Goal: Information Seeking & Learning: Learn about a topic

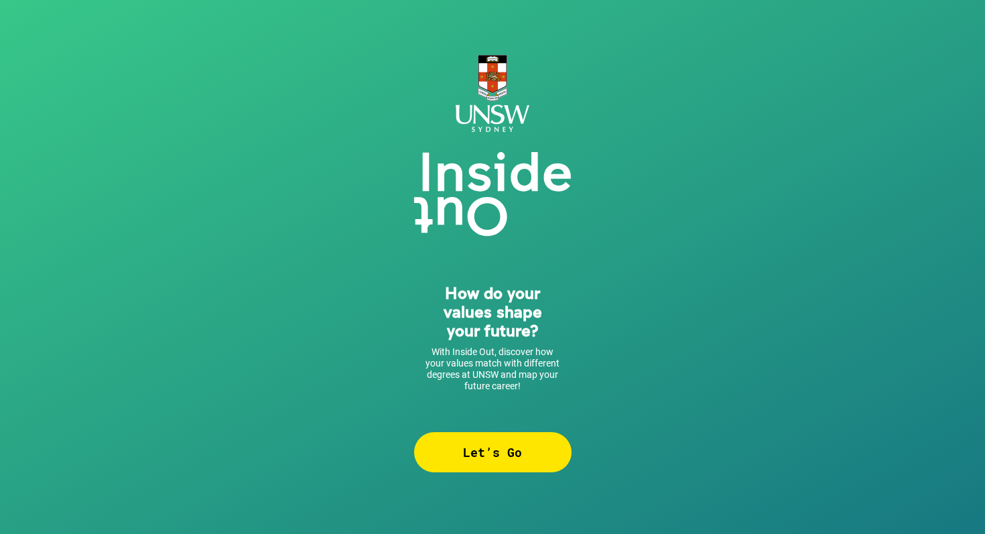
click at [399, 437] on div "How do your values shape your future? With Inside Out, discover how your values…" at bounding box center [492, 267] width 985 height 534
click at [536, 438] on div "Let’s Go" at bounding box center [493, 452] width 158 height 40
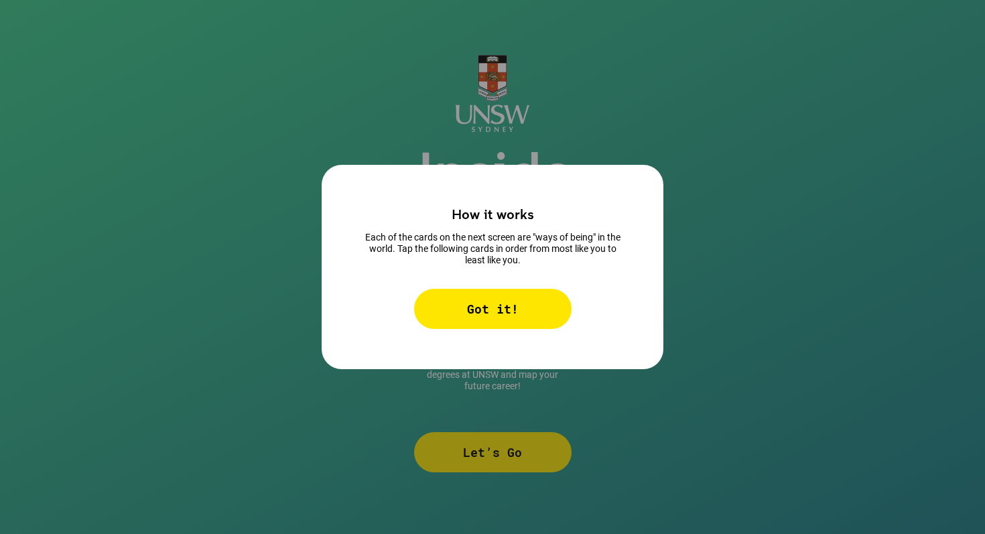
click at [503, 330] on div "How it works Each of the cards on the next screen are "ways of being" in the wo…" at bounding box center [493, 267] width 342 height 204
click at [485, 313] on div "Got it!" at bounding box center [493, 309] width 158 height 40
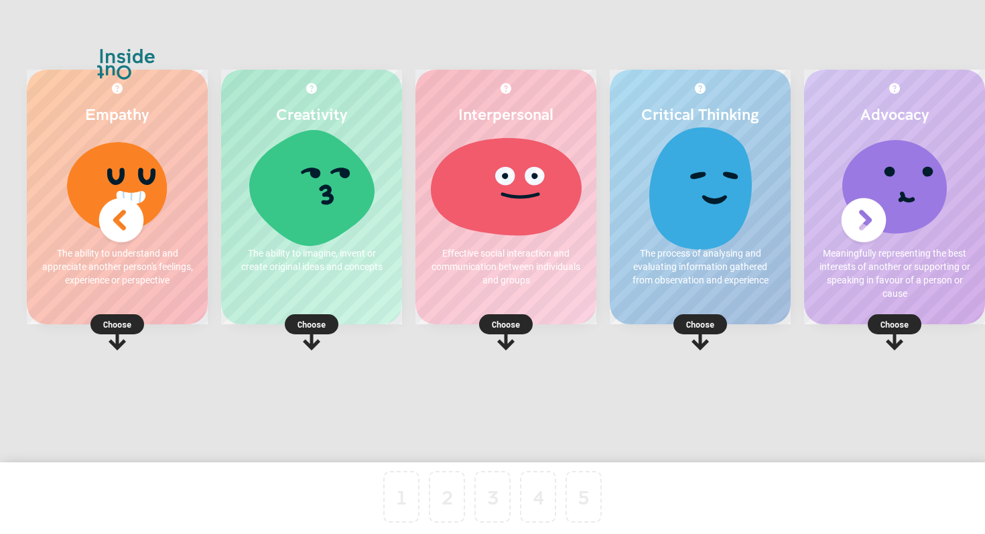
click at [880, 196] on img at bounding box center [864, 221] width 54 height 54
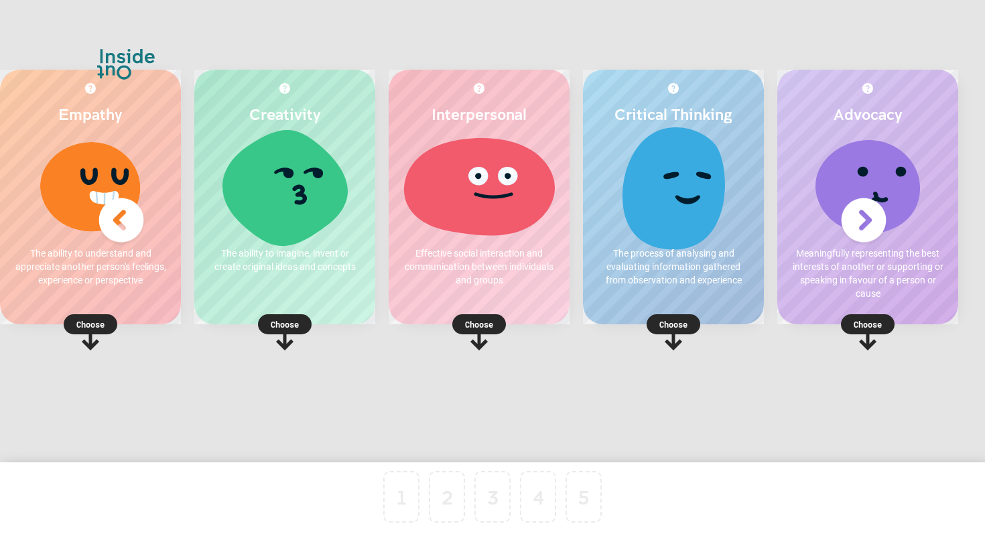
click at [869, 213] on img at bounding box center [864, 221] width 54 height 54
click at [684, 326] on p "Choose" at bounding box center [673, 324] width 181 height 13
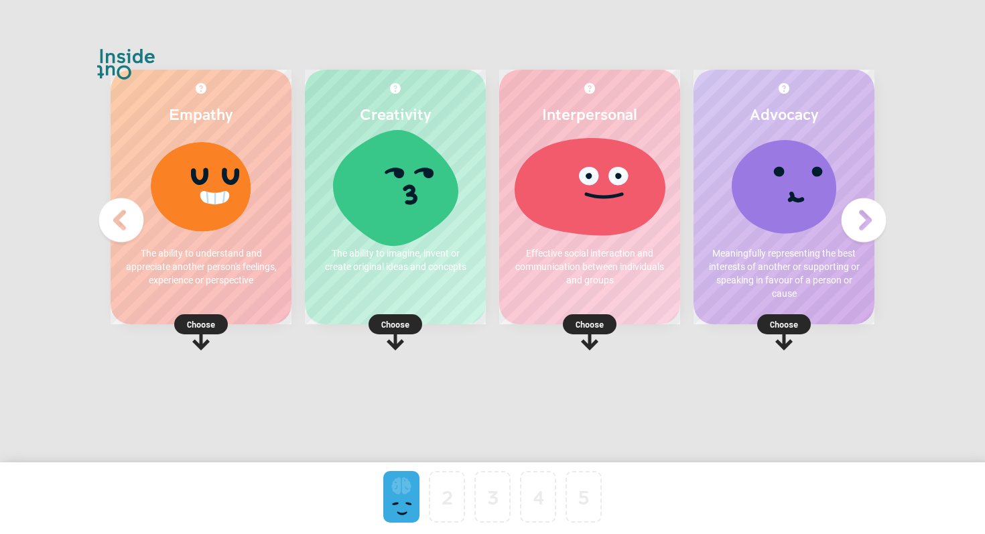
click at [777, 332] on rect at bounding box center [785, 324] width 54 height 20
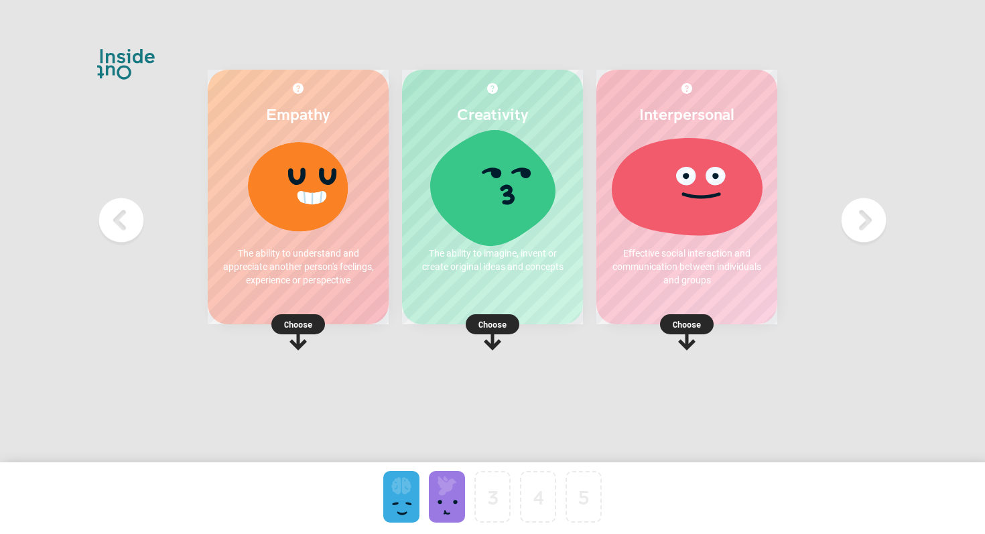
click at [692, 323] on p "Choose" at bounding box center [687, 324] width 181 height 13
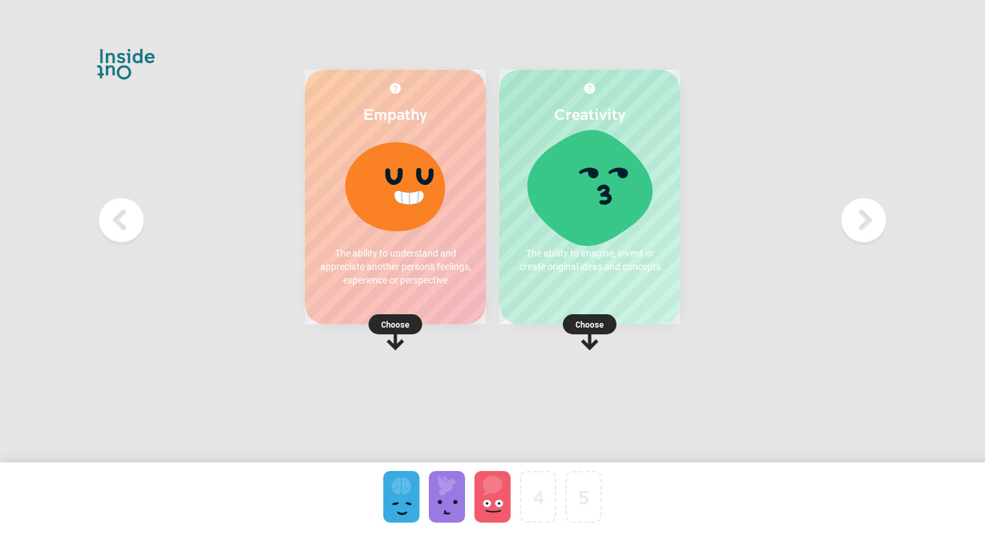
click at [595, 325] on p "Choose" at bounding box center [589, 324] width 181 height 13
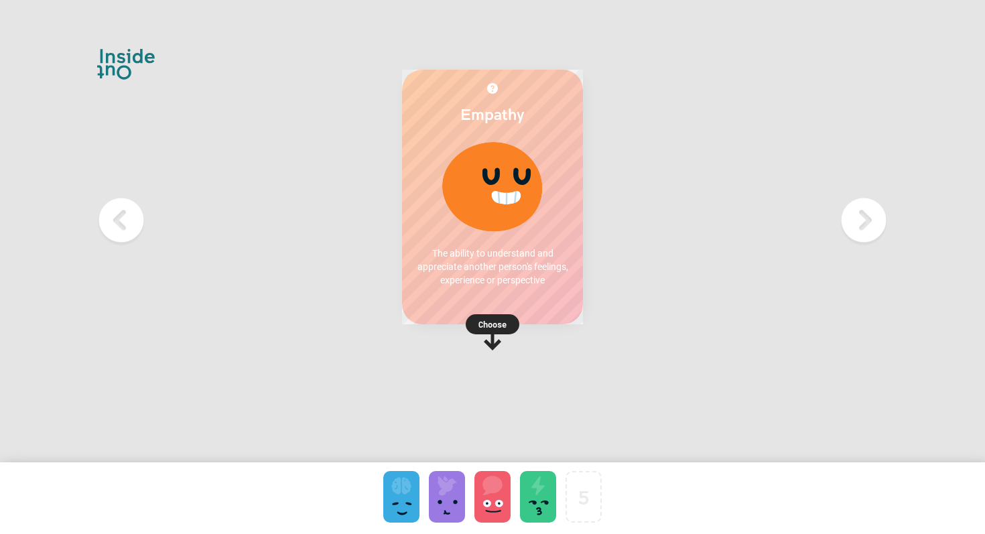
click at [526, 318] on p "Choose" at bounding box center [492, 324] width 181 height 13
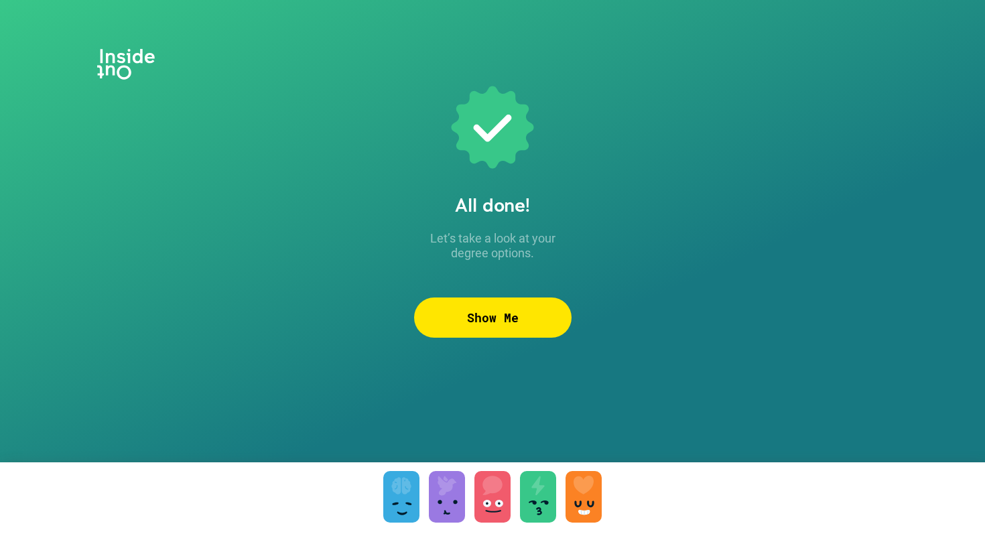
click at [485, 322] on div "Show Me" at bounding box center [493, 318] width 158 height 40
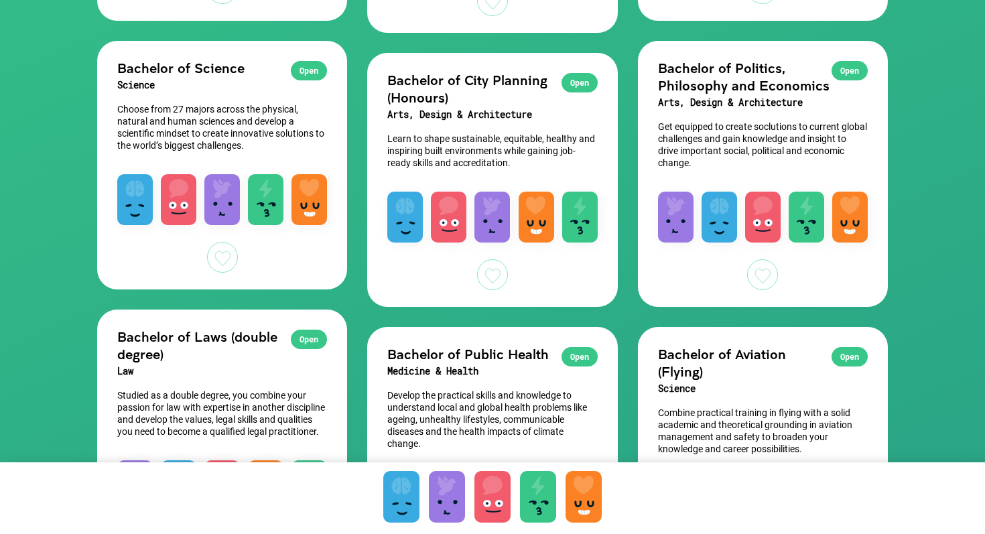
scroll to position [436, 0]
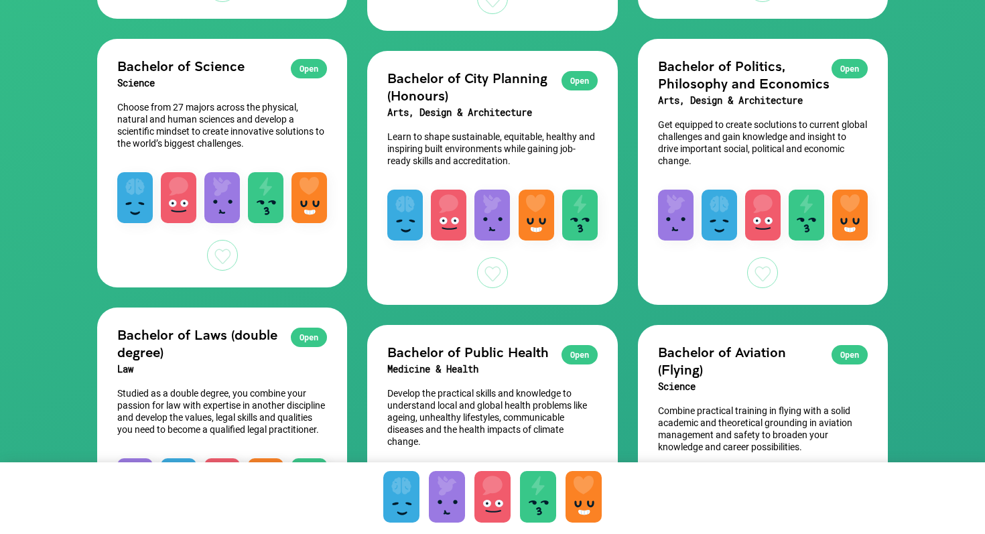
click at [191, 109] on p "Choose from 27 majors across the physical, natural and human sciences and devel…" at bounding box center [222, 125] width 210 height 48
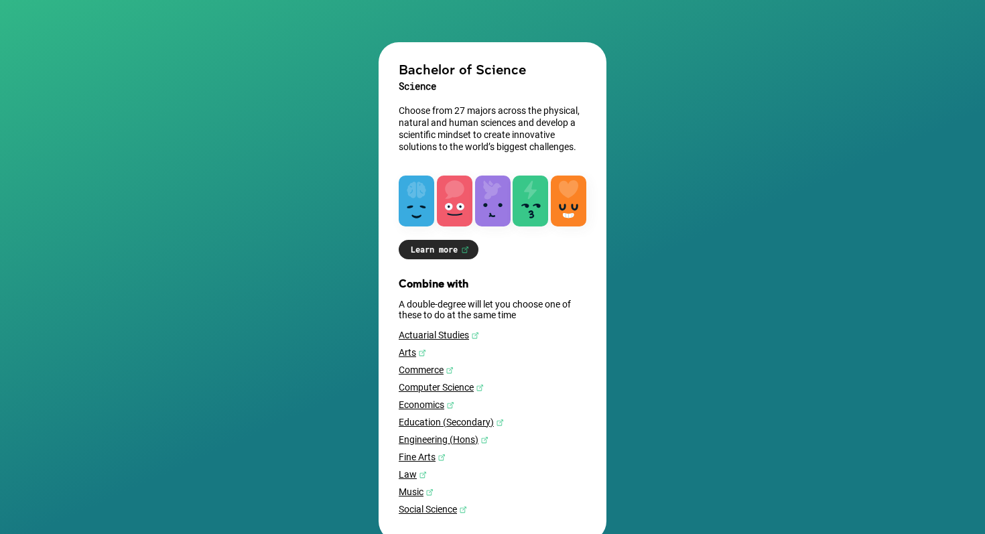
scroll to position [176, 0]
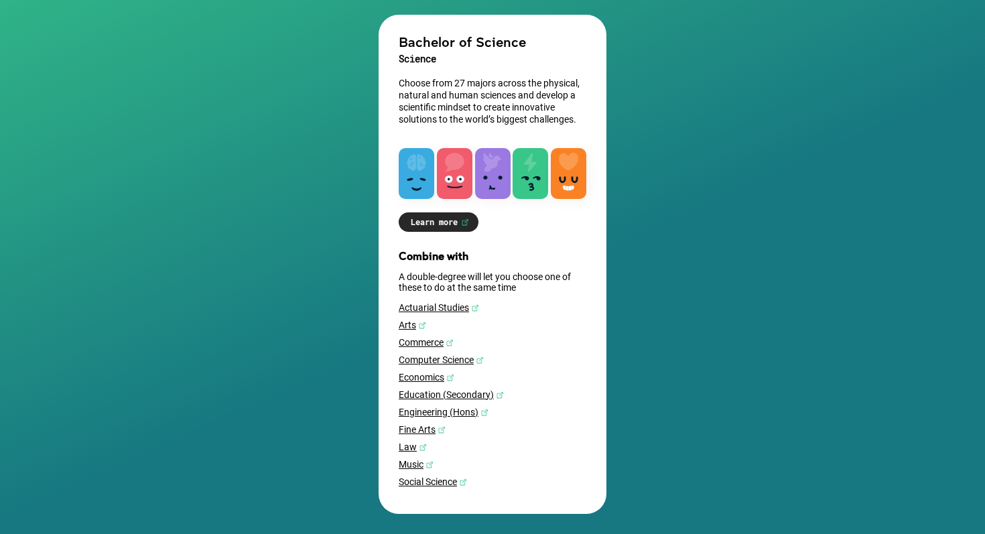
click at [448, 241] on div "Bachelor of Science Science Choose from 27 majors across the physical, natural …" at bounding box center [493, 264] width 228 height 499
click at [445, 213] on link "Learn more" at bounding box center [439, 222] width 80 height 19
